Goal: Transaction & Acquisition: Purchase product/service

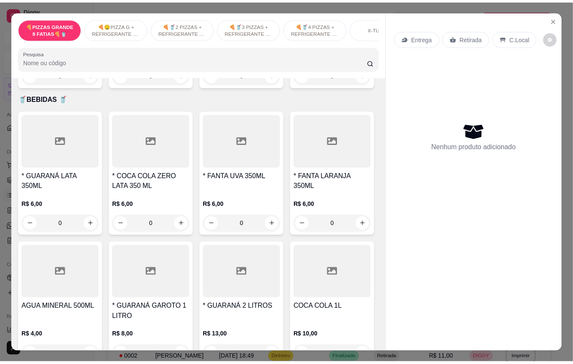
scroll to position [1989, 0]
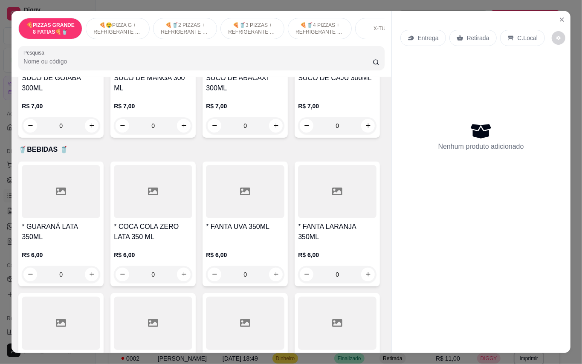
type input "1"
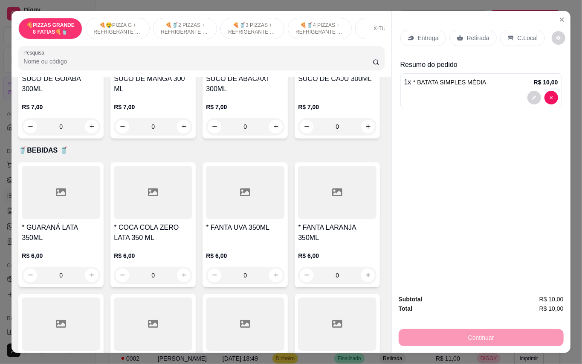
click at [476, 34] on p "Retirada" at bounding box center [478, 38] width 23 height 9
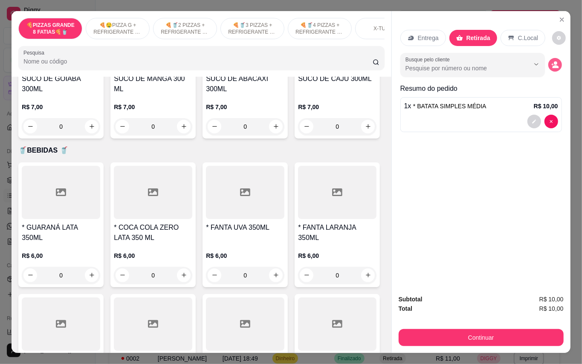
click at [554, 61] on icon "decrease-product-quantity" at bounding box center [555, 65] width 8 height 8
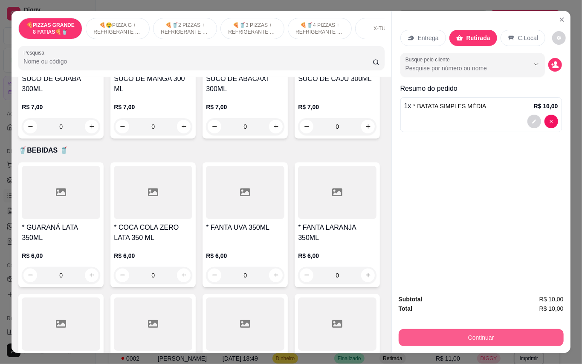
click at [470, 336] on button "Continuar" at bounding box center [481, 337] width 165 height 17
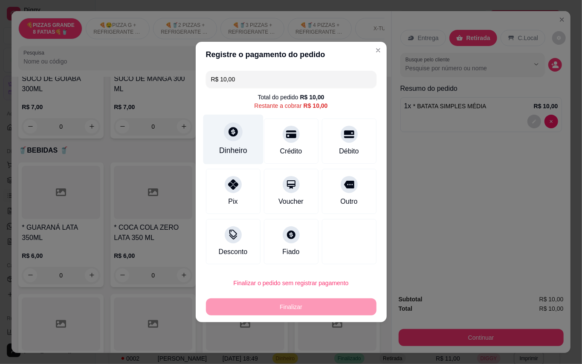
click at [246, 149] on div "Dinheiro" at bounding box center [233, 150] width 28 height 11
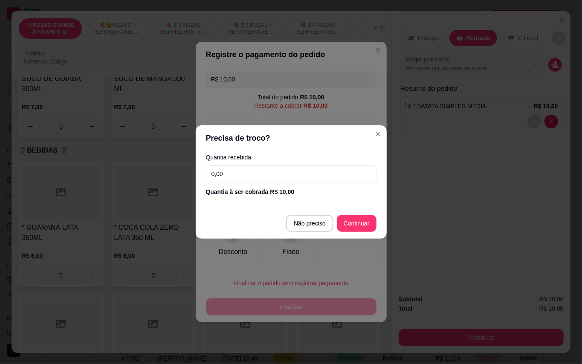
click at [253, 168] on input "0,00" at bounding box center [291, 173] width 170 height 17
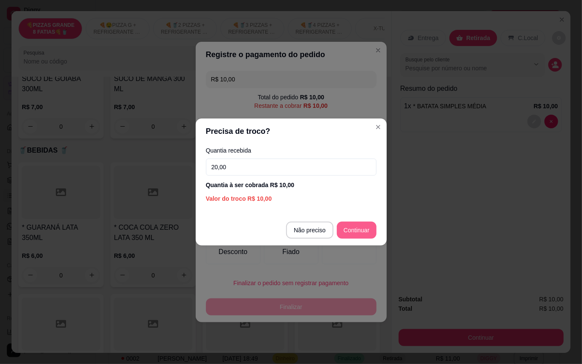
type input "20,00"
type input "R$ 0,00"
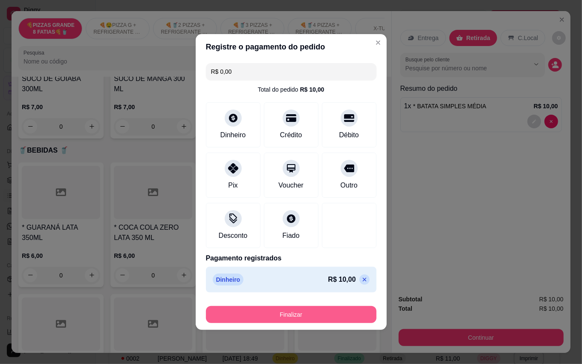
click at [281, 312] on button "Finalizar" at bounding box center [291, 314] width 170 height 17
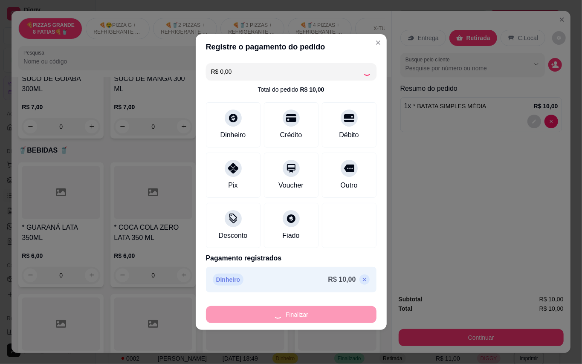
type input "0"
type input "-R$ 10,00"
